Goal: Entertainment & Leisure: Consume media (video, audio)

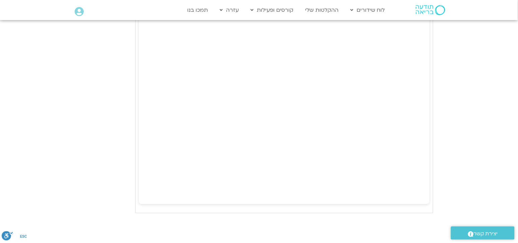
scroll to position [1194, 0]
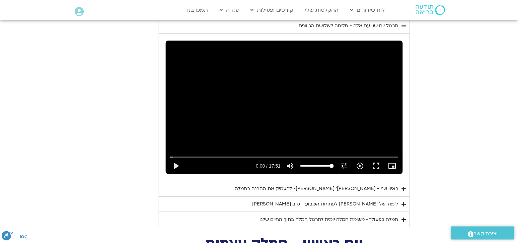
scroll to position [379, 0]
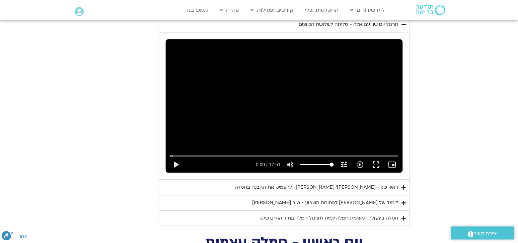
click at [346, 183] on div "ראיון שני - [PERSON_NAME]׳ [PERSON_NAME]- להעמיק את ההבנה בחמלה" at bounding box center [316, 187] width 163 height 8
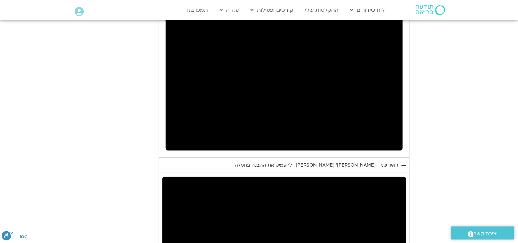
scroll to position [388, 0]
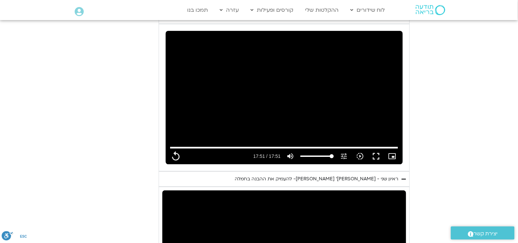
type input "1071.88"
